Goal: Find specific page/section: Find specific page/section

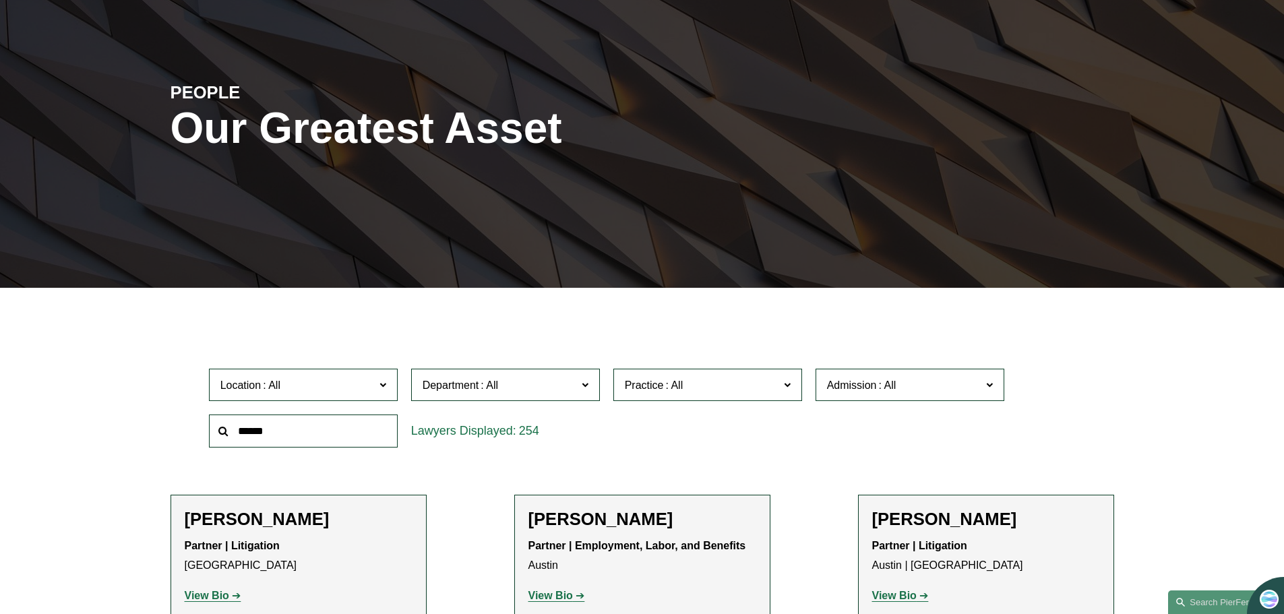
scroll to position [472, 0]
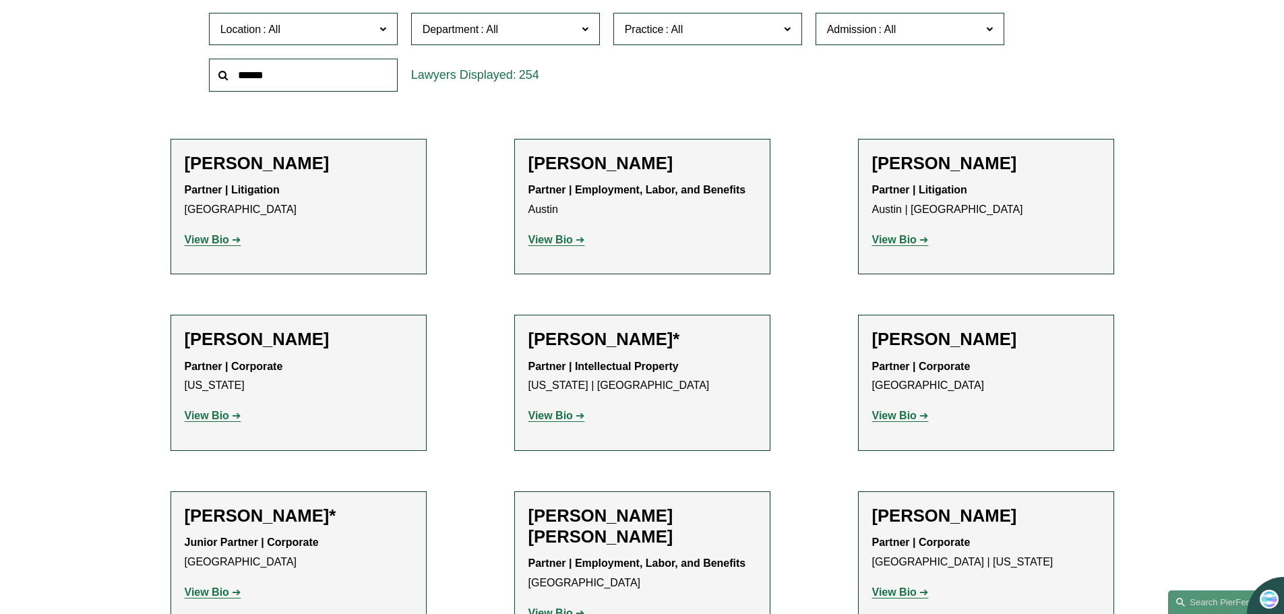
click at [267, 82] on input "text" at bounding box center [303, 75] width 189 height 33
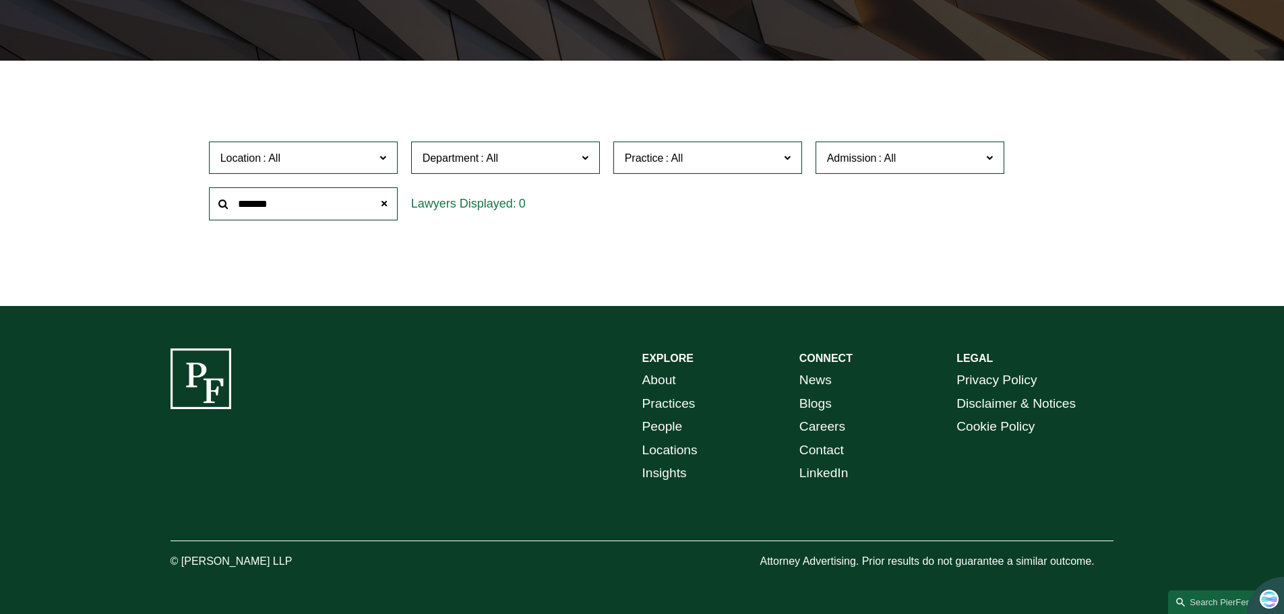
scroll to position [344, 0]
drag, startPoint x: 371, startPoint y: 214, endPoint x: 104, endPoint y: 170, distance: 271.1
click at [97, 185] on div "Filter Location All [GEOGRAPHIC_DATA] [GEOGRAPHIC_DATA] [GEOGRAPHIC_DATA] [GEOG…" at bounding box center [642, 194] width 1284 height 225
type input "******"
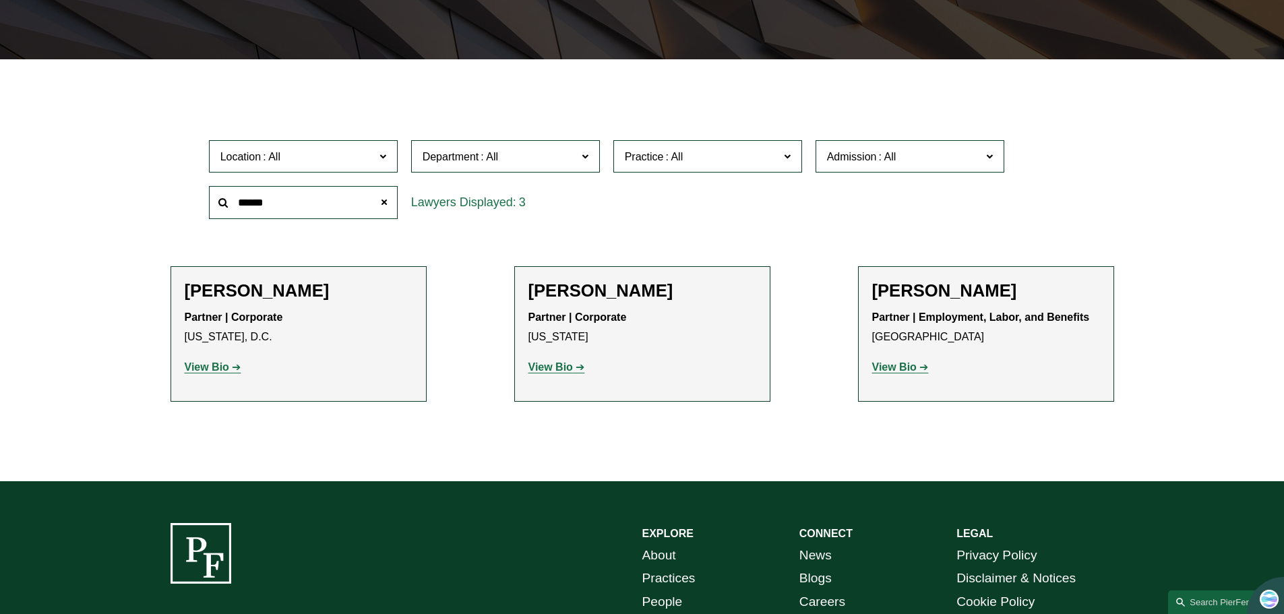
scroll to position [472, 0]
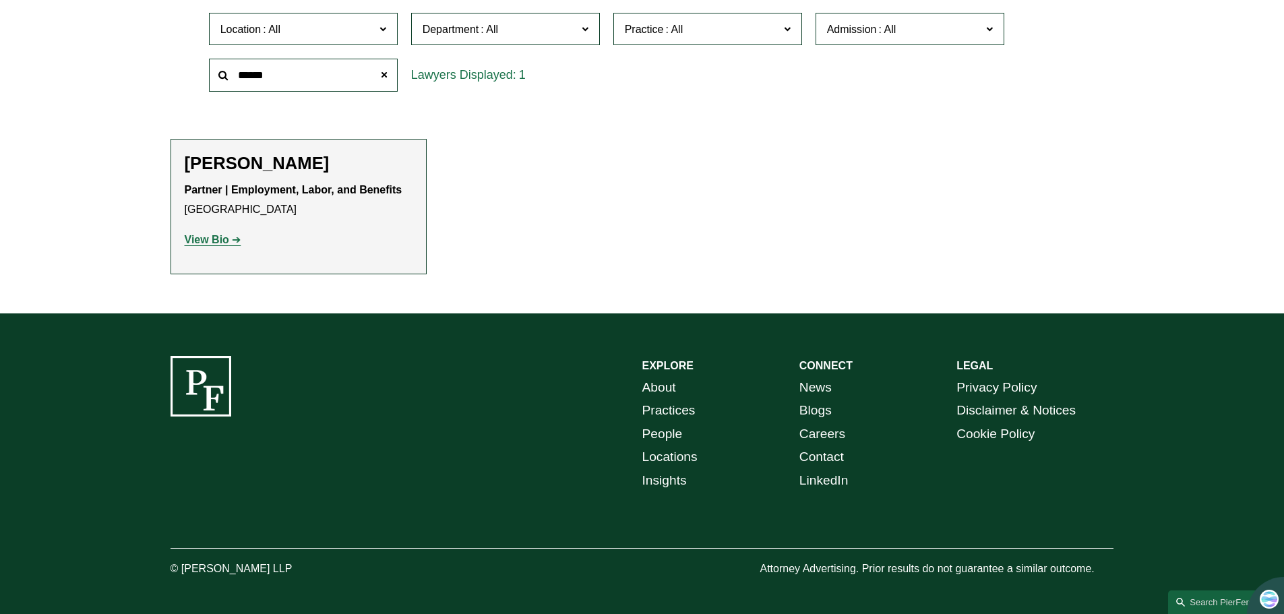
click at [210, 240] on strong "View Bio" at bounding box center [207, 239] width 44 height 11
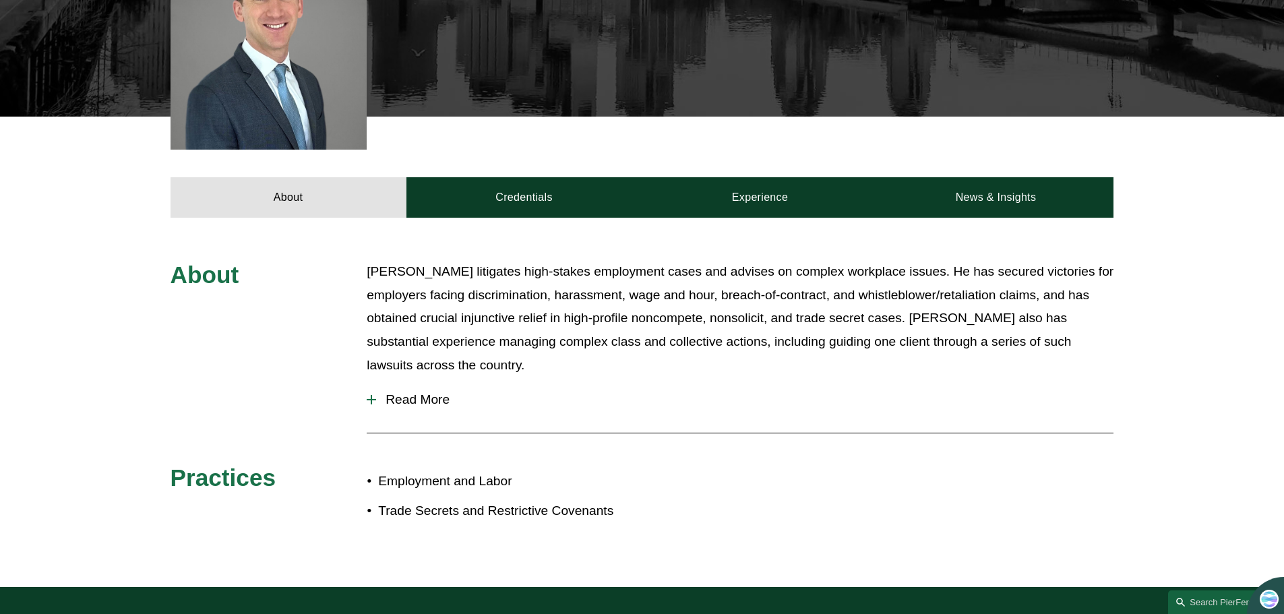
scroll to position [472, 0]
